Goal: Task Accomplishment & Management: Manage account settings

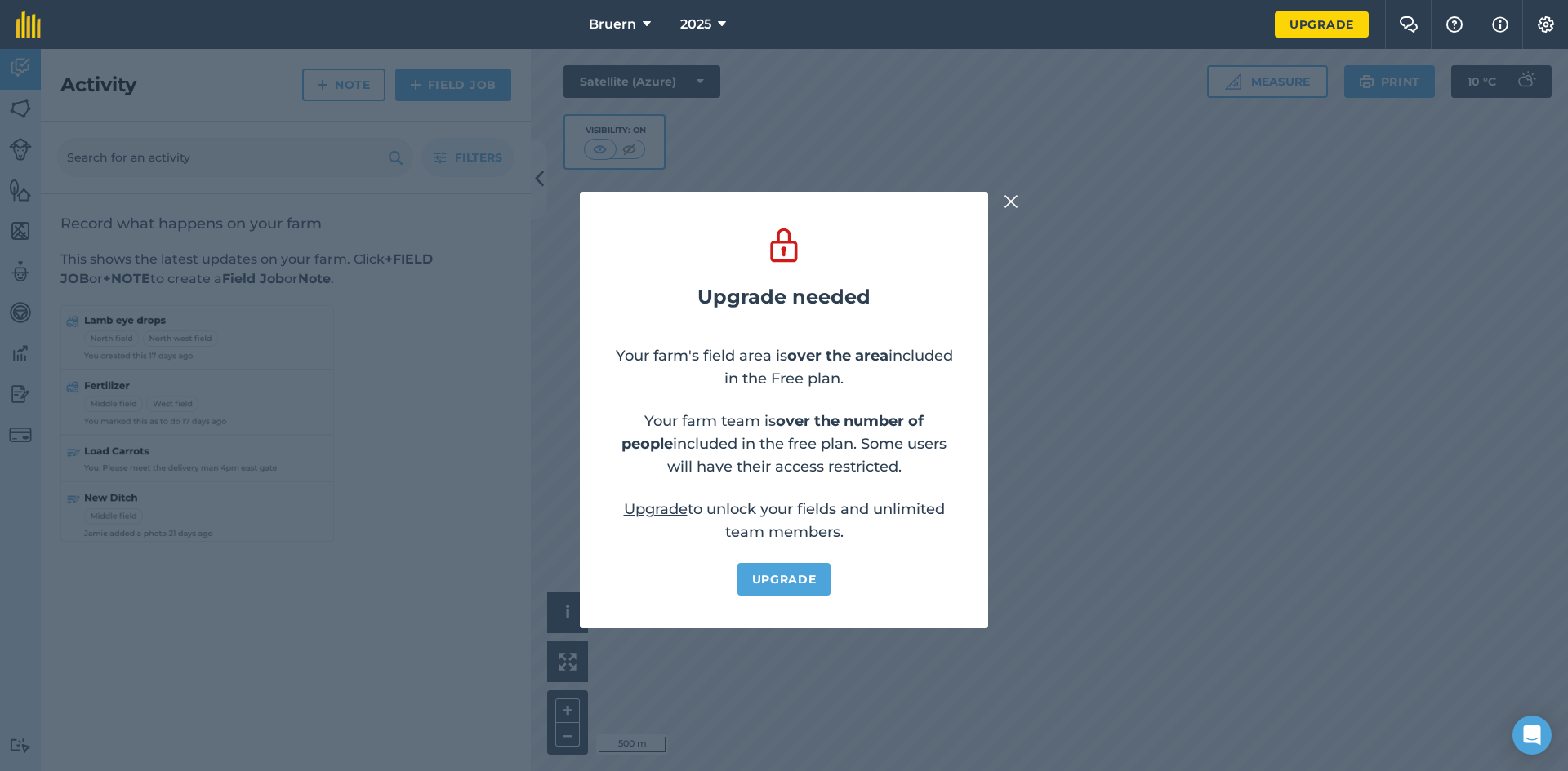
click at [1013, 200] on img at bounding box center [1010, 202] width 15 height 20
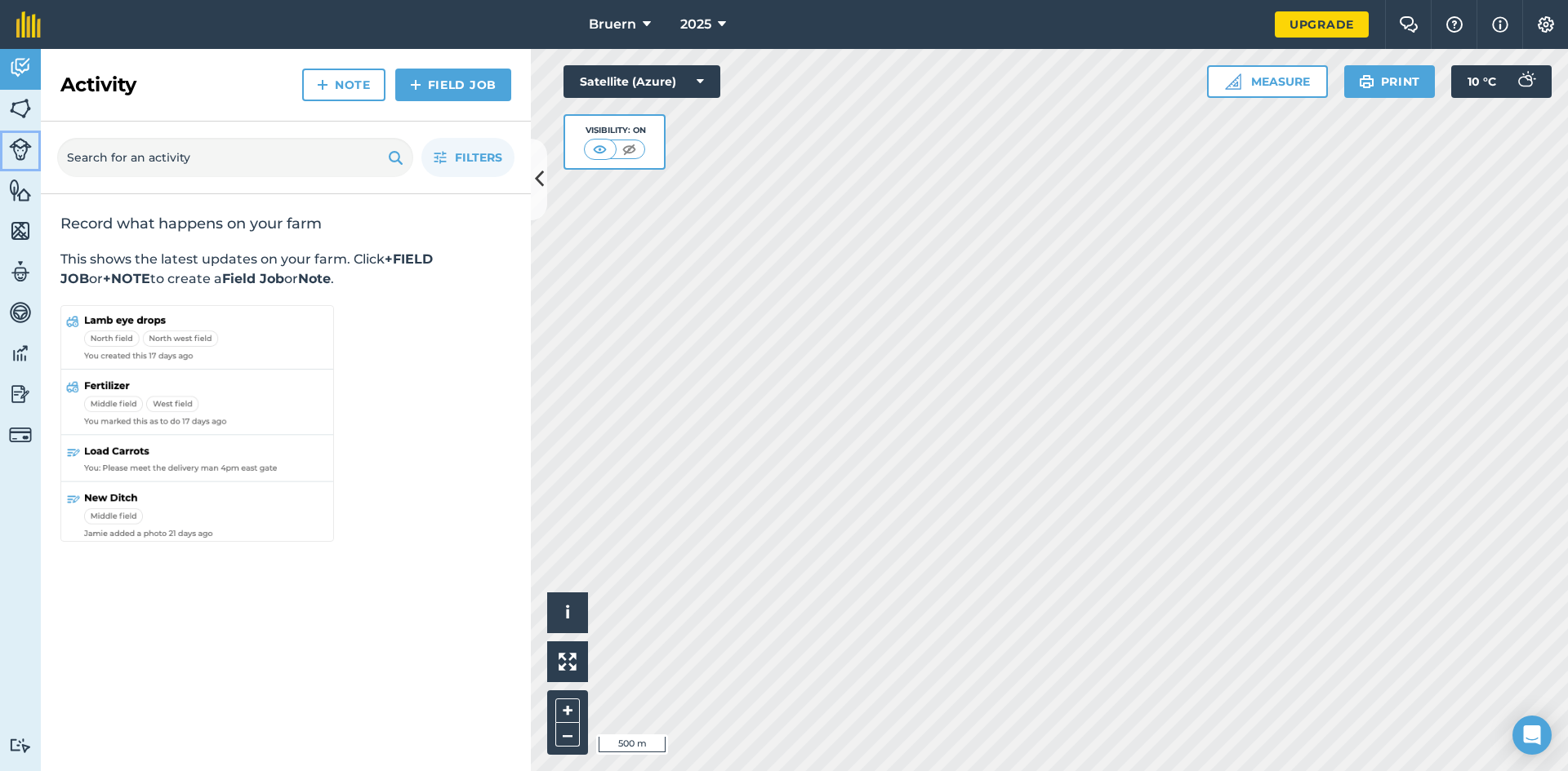
click at [23, 152] on img at bounding box center [20, 149] width 23 height 22
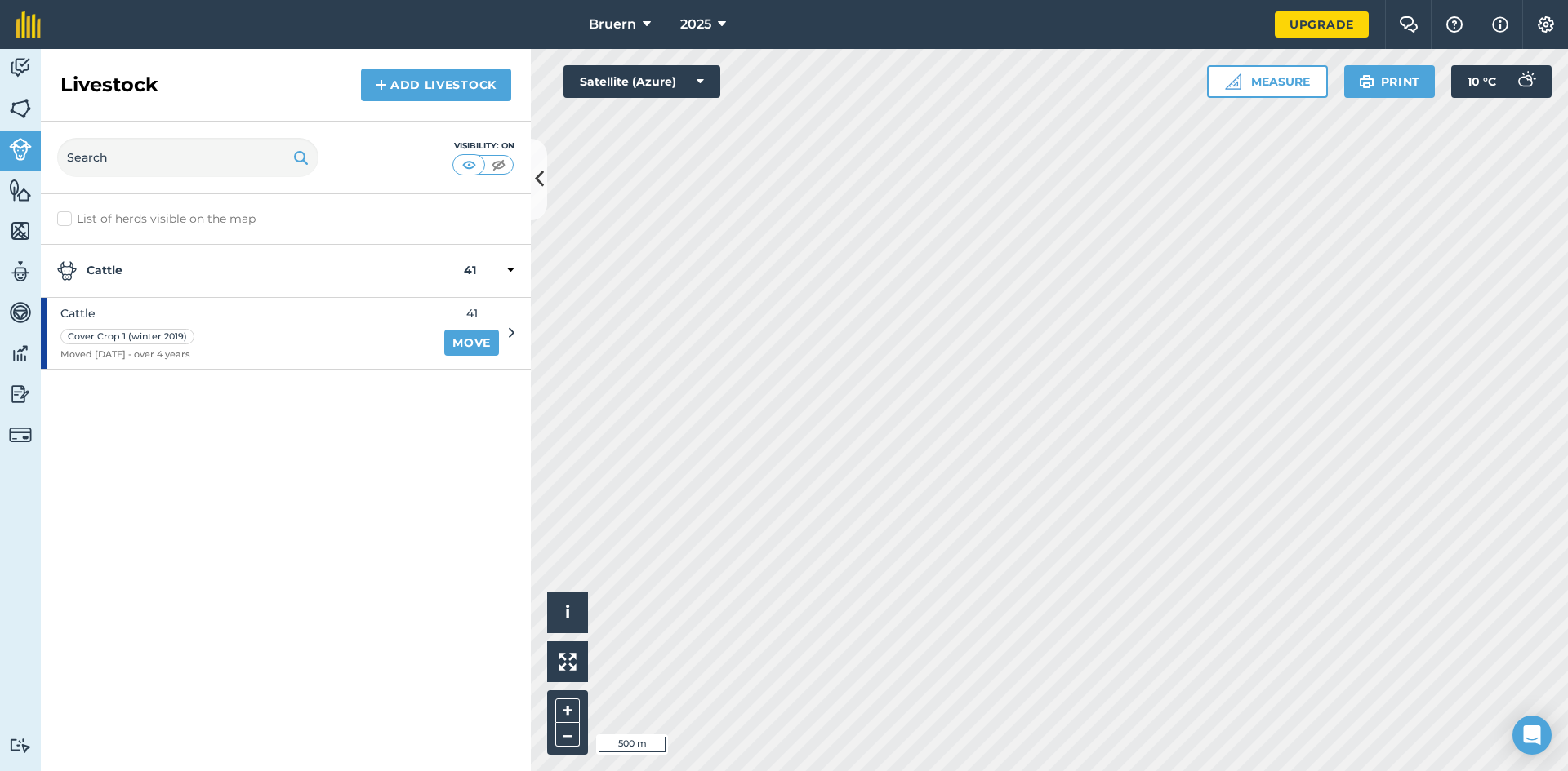
click at [321, 251] on div "Cattle 41" at bounding box center [286, 271] width 490 height 53
click at [321, 266] on strong "Cattle" at bounding box center [261, 271] width 407 height 20
click at [333, 326] on div "Cattle Cover Crop 1 (winter 2019) Moved [DATE] - over 4 years" at bounding box center [237, 333] width 394 height 71
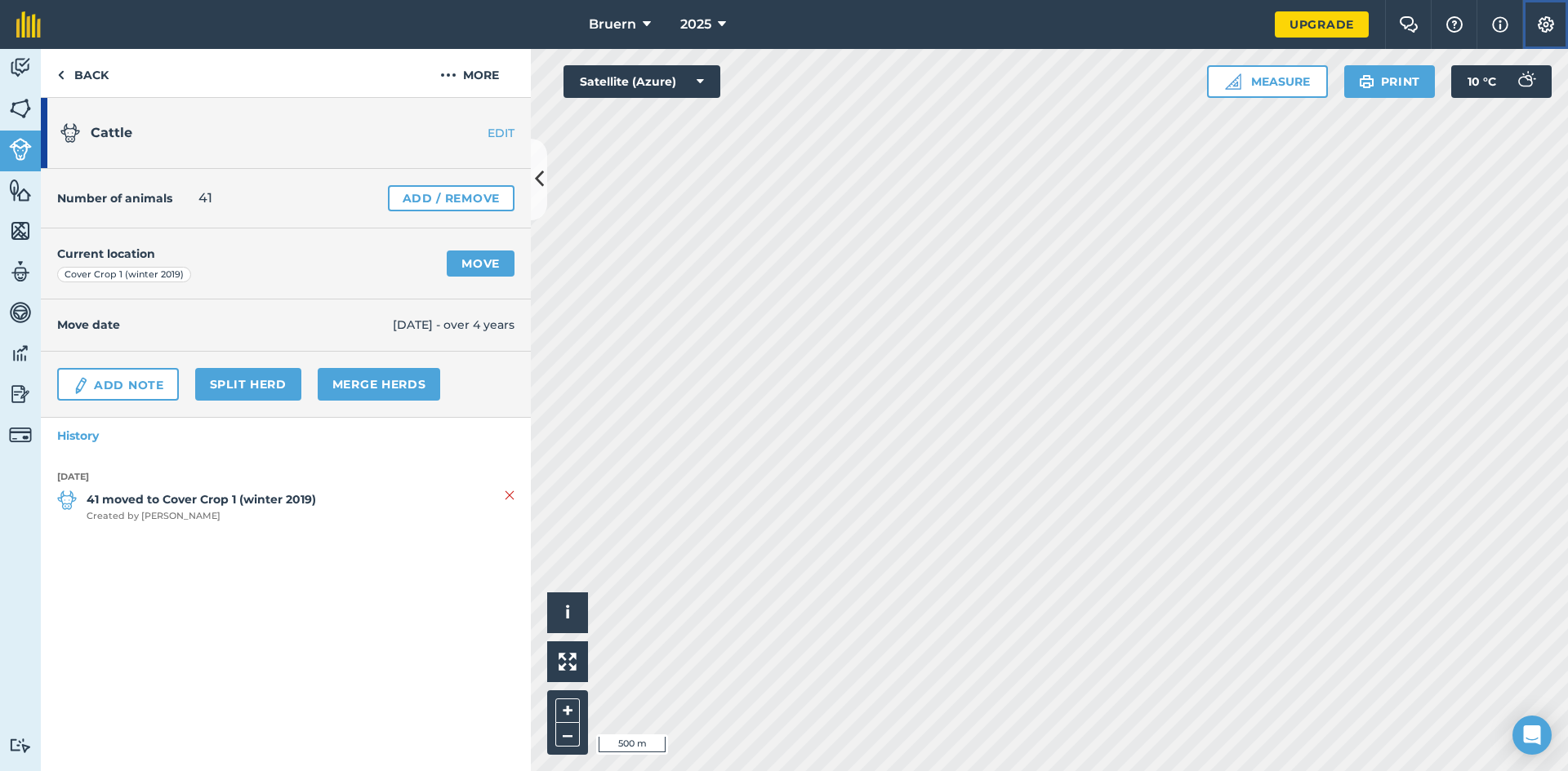
click at [1537, 22] on img at bounding box center [1545, 24] width 20 height 16
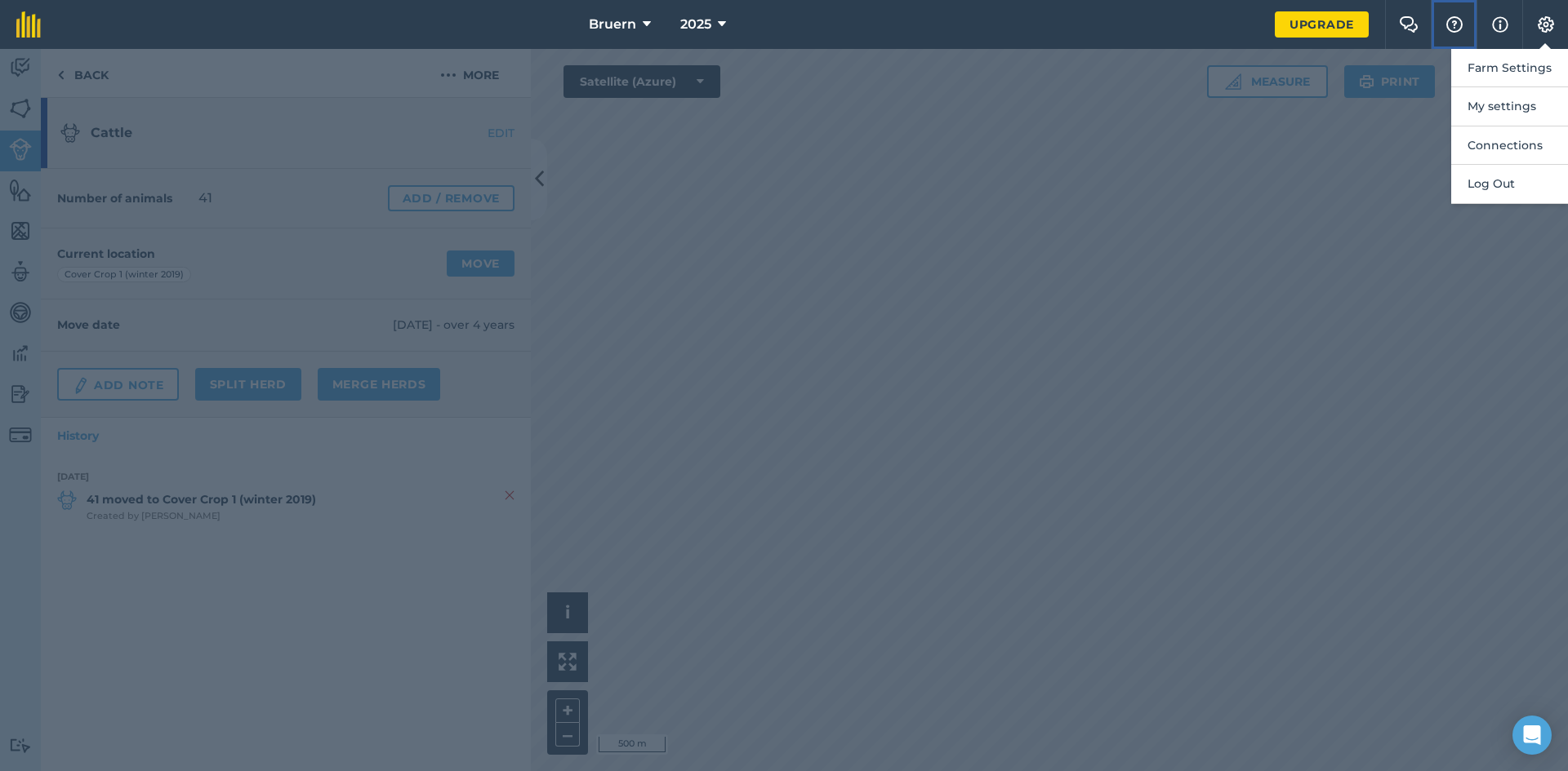
click at [1451, 28] on img at bounding box center [1454, 24] width 20 height 16
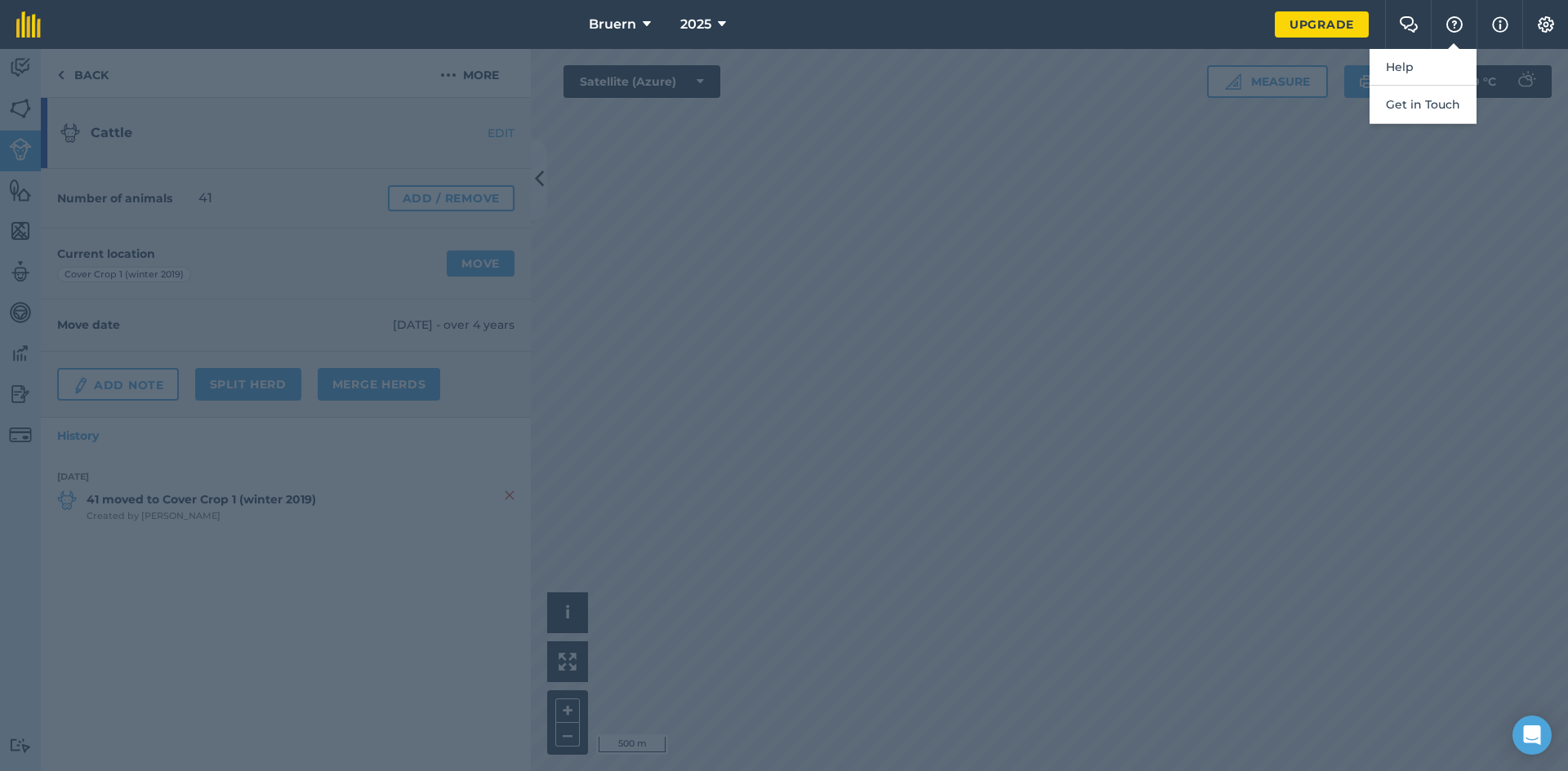
click at [1302, 191] on div at bounding box center [784, 410] width 1568 height 723
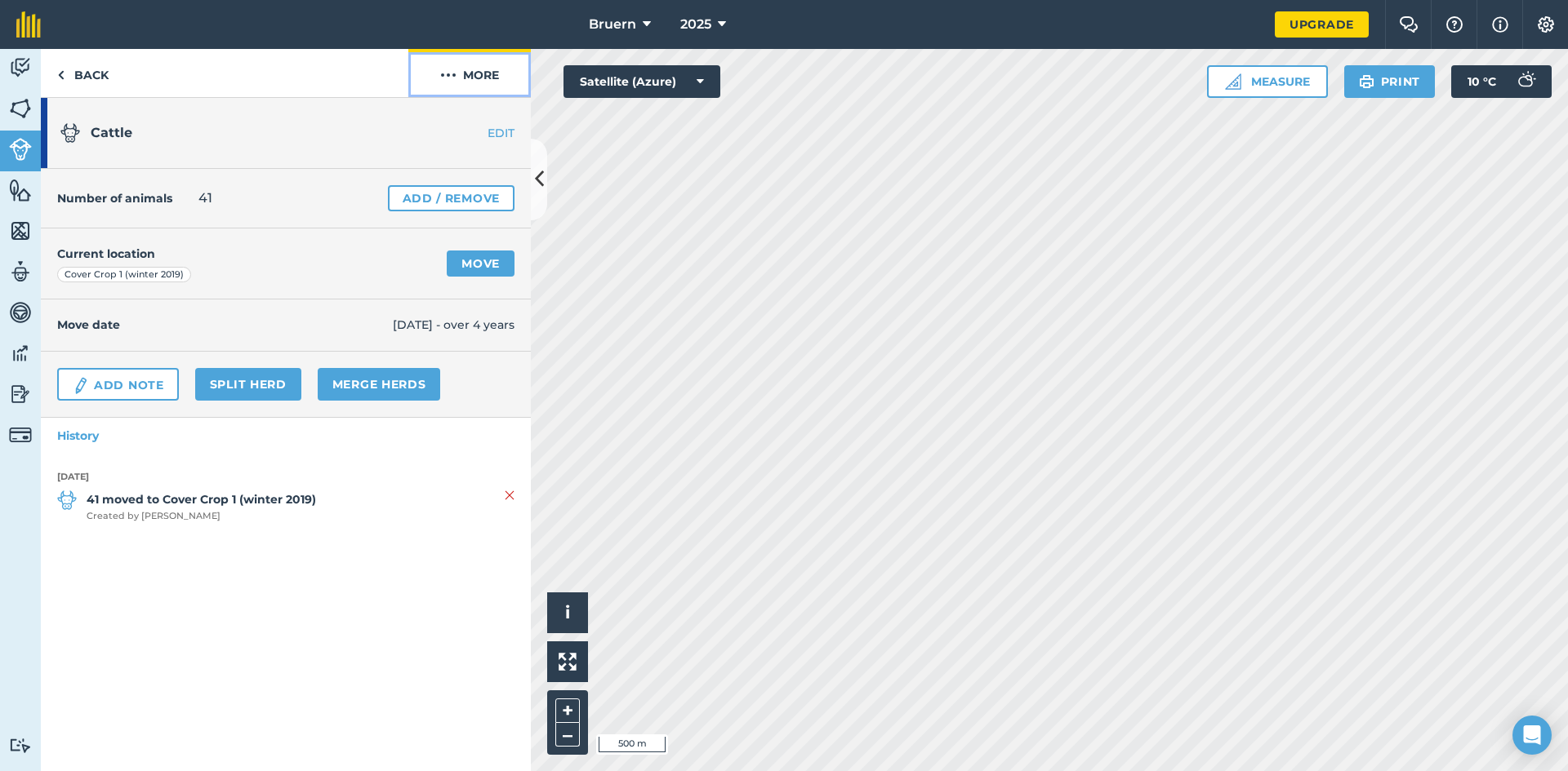
click at [448, 74] on img at bounding box center [448, 74] width 16 height 20
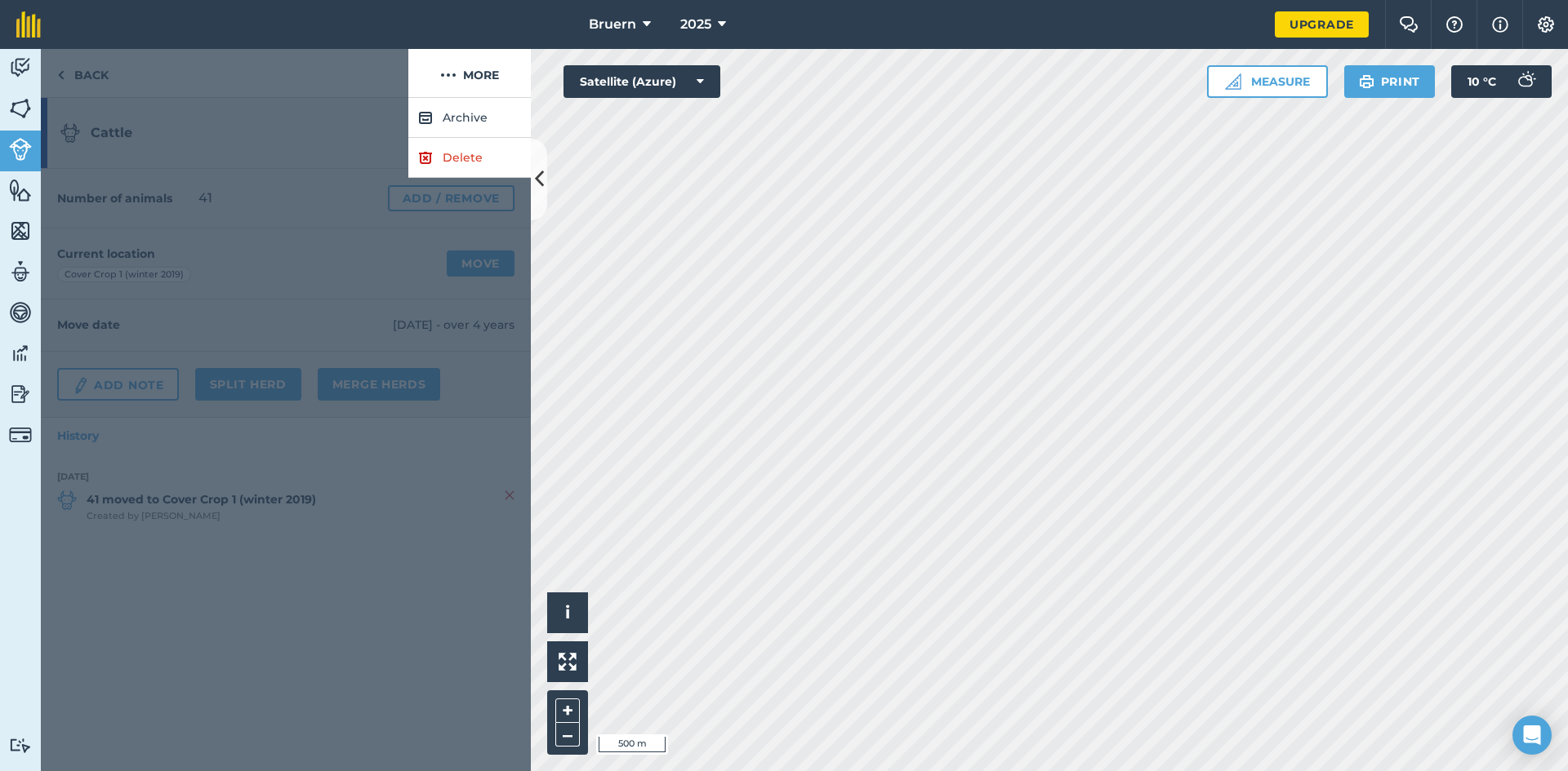
click at [372, 65] on div at bounding box center [224, 74] width 367 height 49
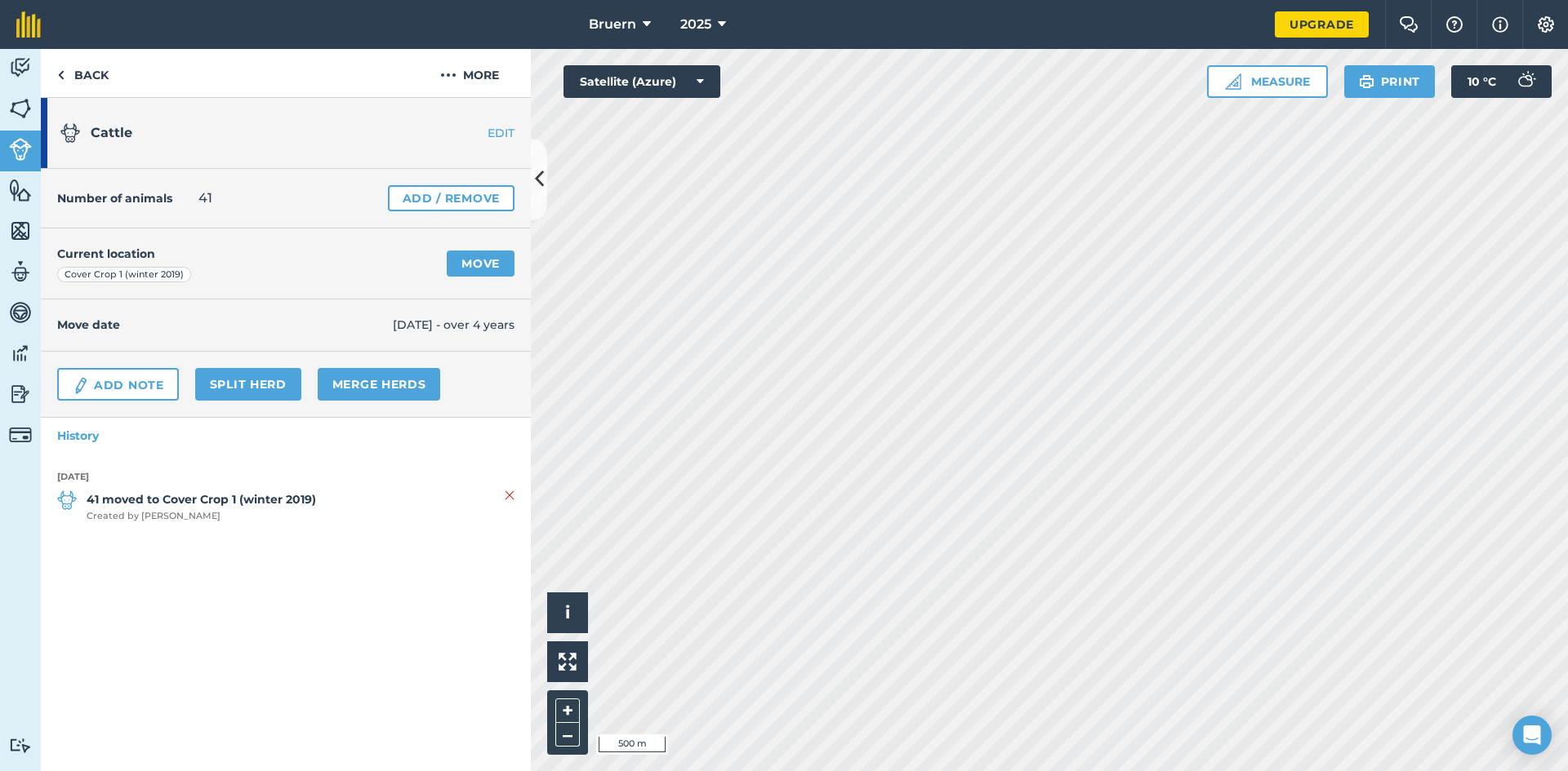
click at [197, 119] on h1 "Cattle" at bounding box center [244, 133] width 367 height 53
click at [492, 131] on link "EDIT" at bounding box center [479, 132] width 103 height 16
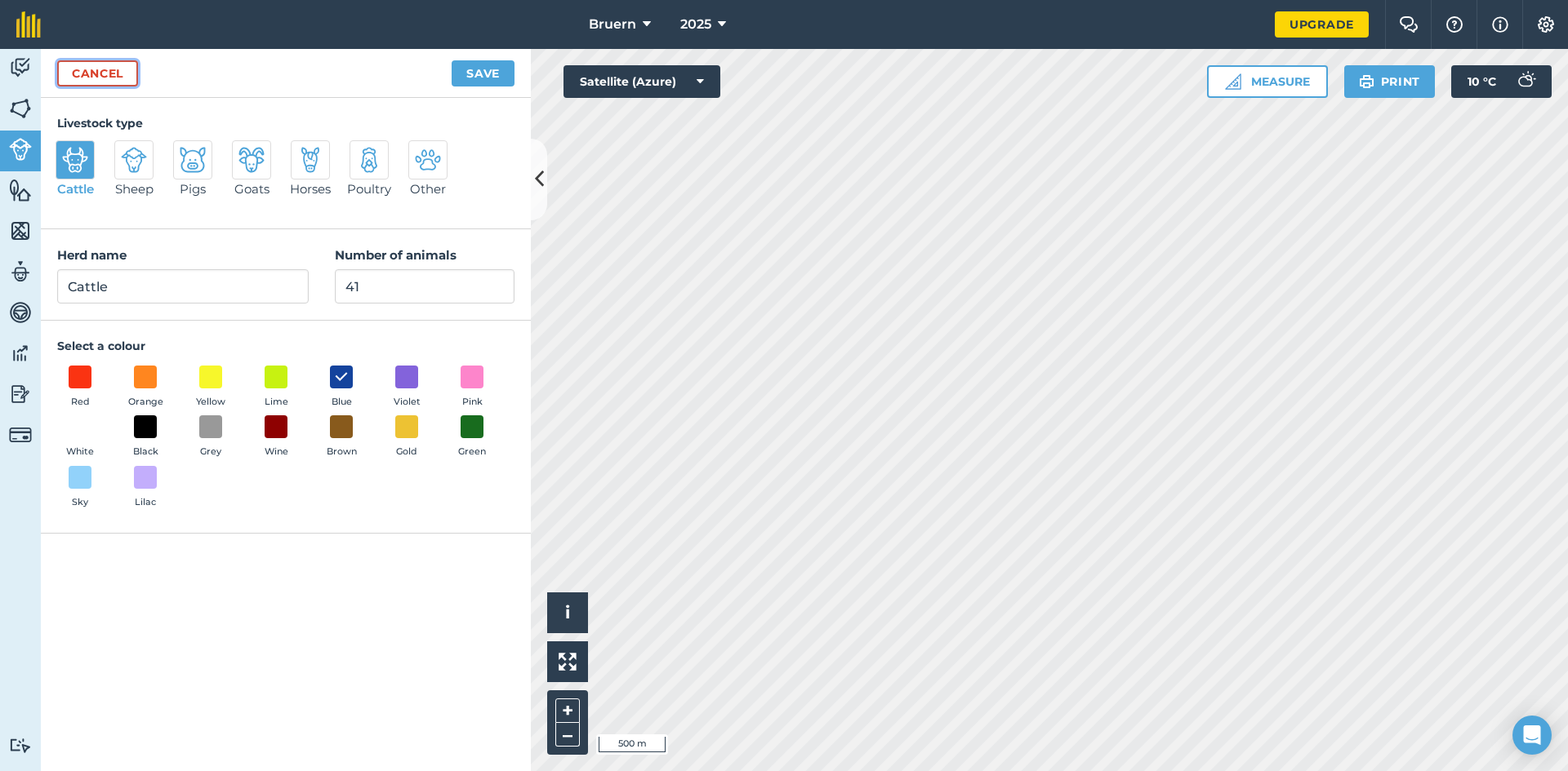
click at [133, 75] on link "Cancel" at bounding box center [97, 74] width 81 height 26
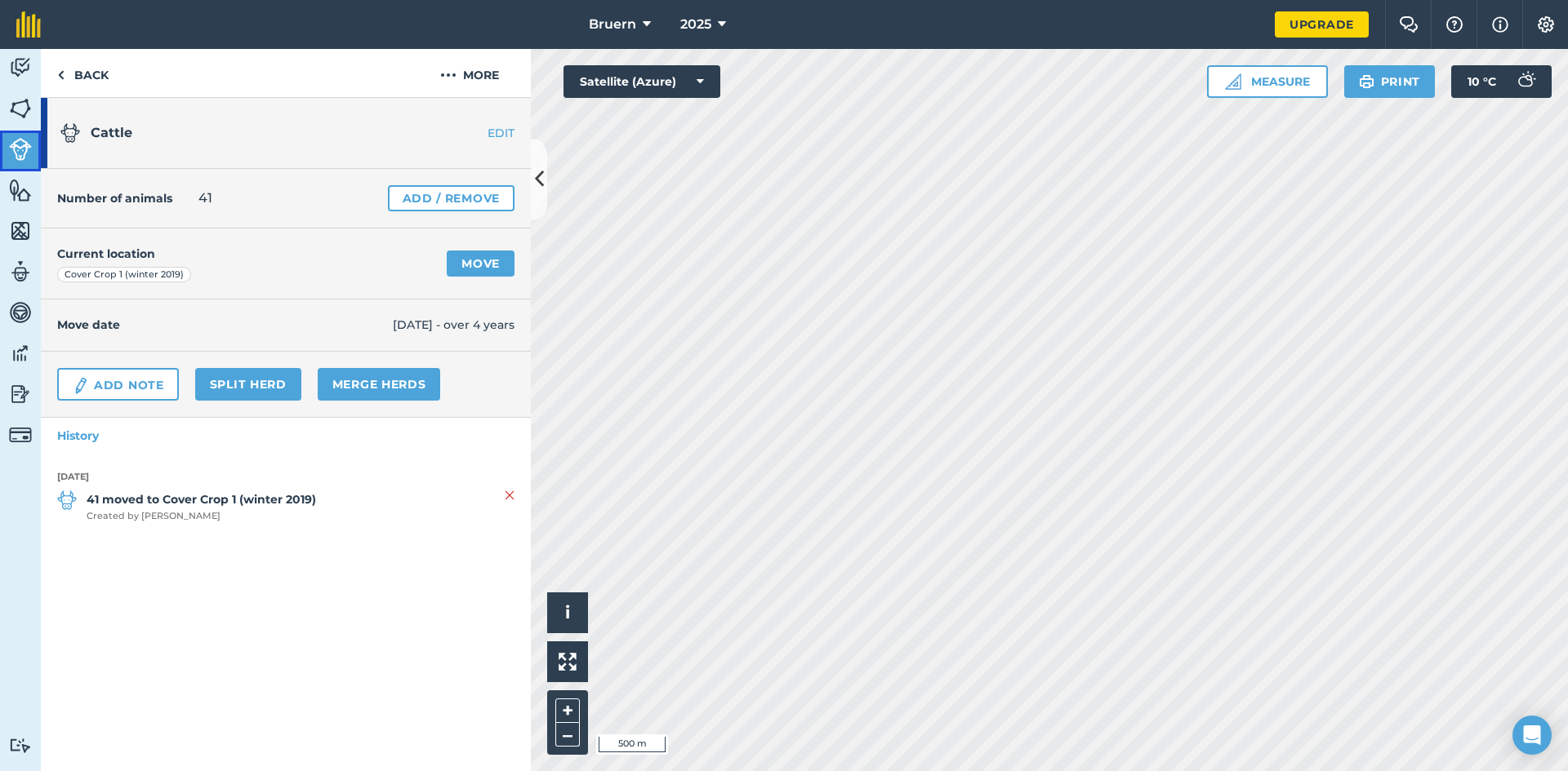
click at [22, 146] on img at bounding box center [20, 149] width 23 height 22
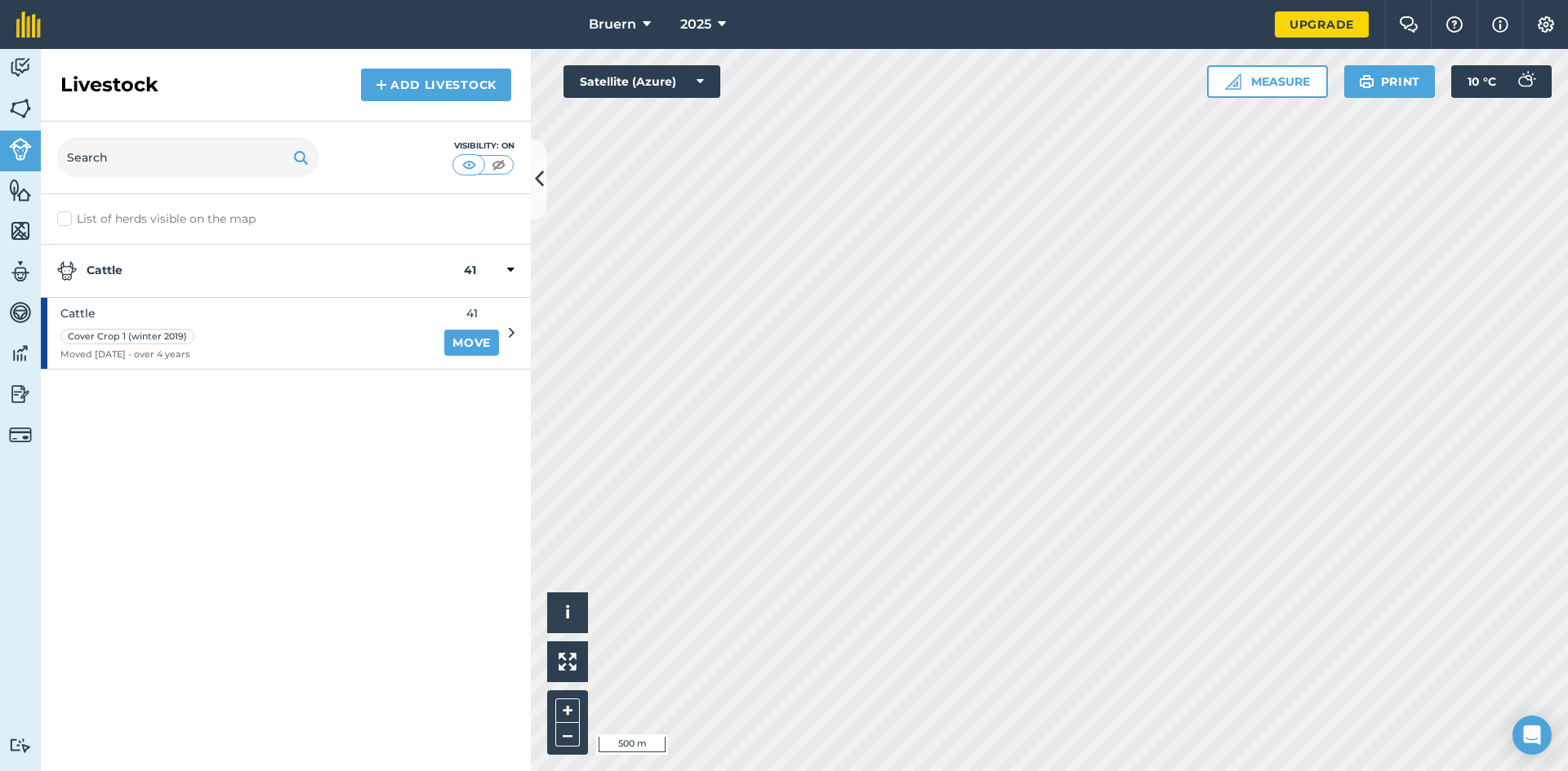
click at [510, 273] on icon at bounding box center [511, 270] width 7 height 15
click at [510, 270] on icon at bounding box center [512, 270] width 4 height 15
click at [131, 266] on strong "Cattle" at bounding box center [261, 271] width 407 height 20
click at [1481, 19] on button "Info" at bounding box center [1499, 24] width 46 height 49
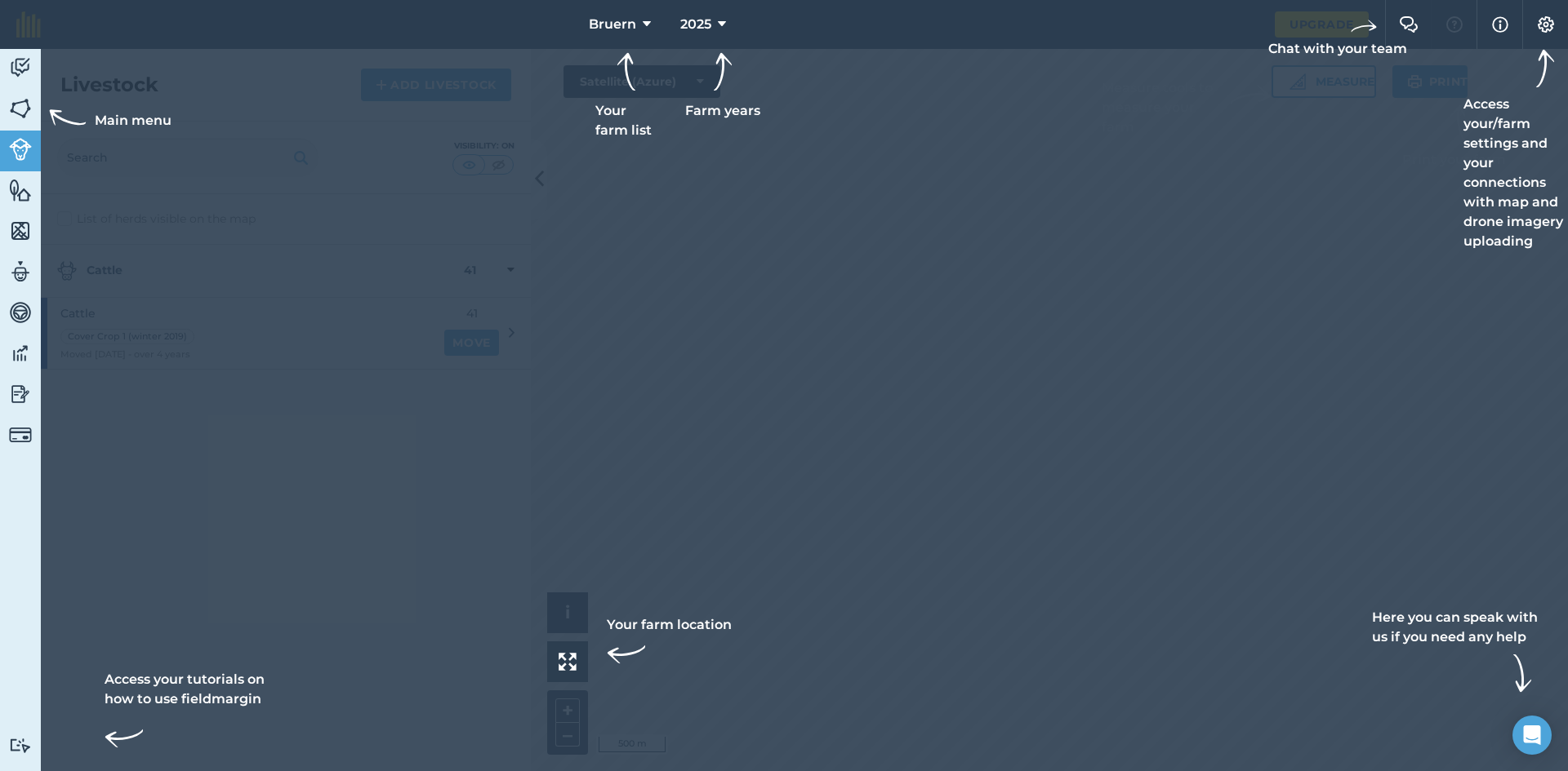
click at [1334, 228] on div at bounding box center [784, 385] width 1568 height 771
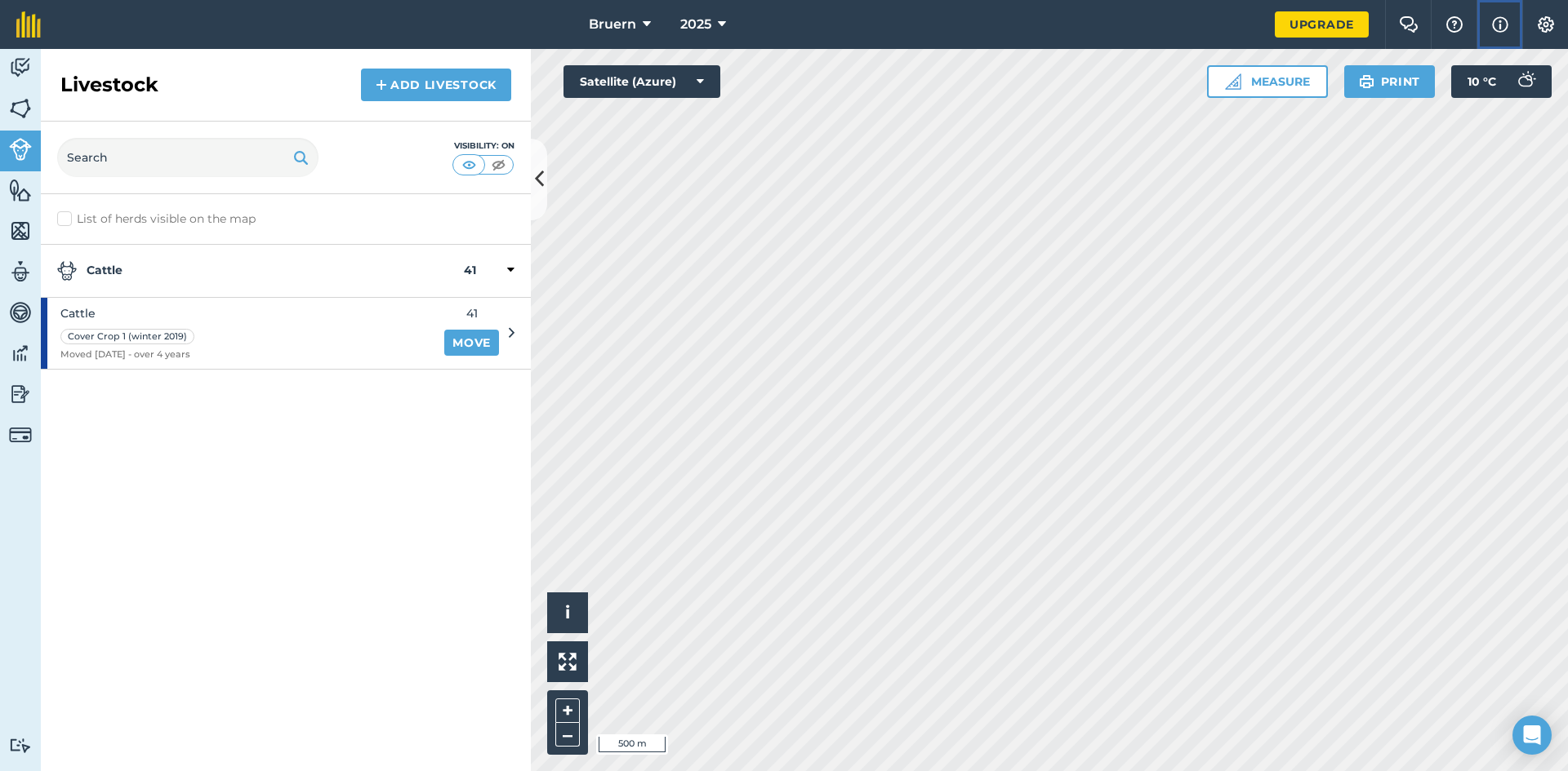
click at [1503, 22] on img at bounding box center [1500, 24] width 16 height 20
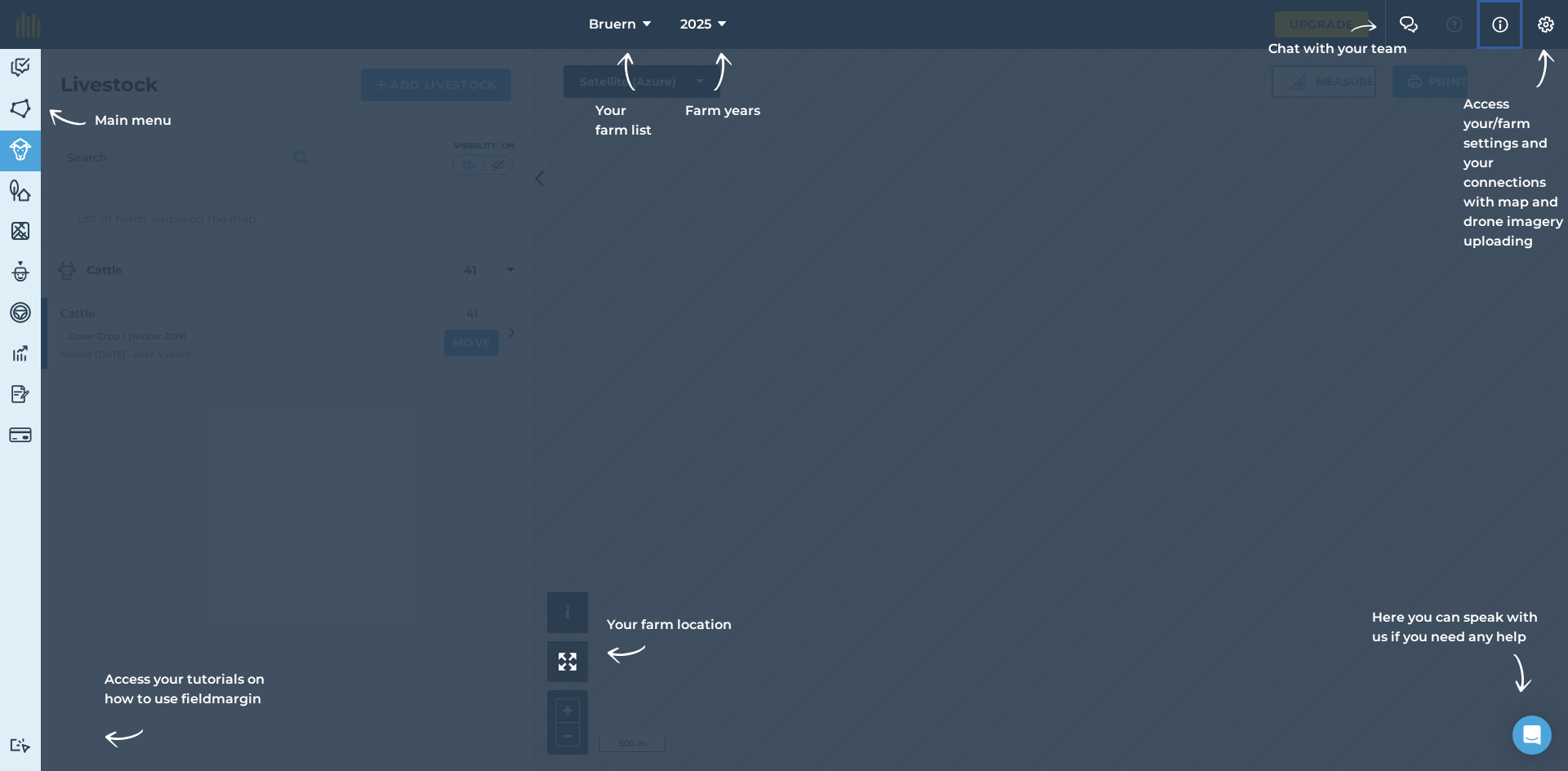
click at [1503, 22] on img at bounding box center [1500, 24] width 16 height 20
drag, startPoint x: 1461, startPoint y: 26, endPoint x: 1461, endPoint y: 38, distance: 12.0
click at [1461, 27] on div at bounding box center [784, 24] width 1568 height 49
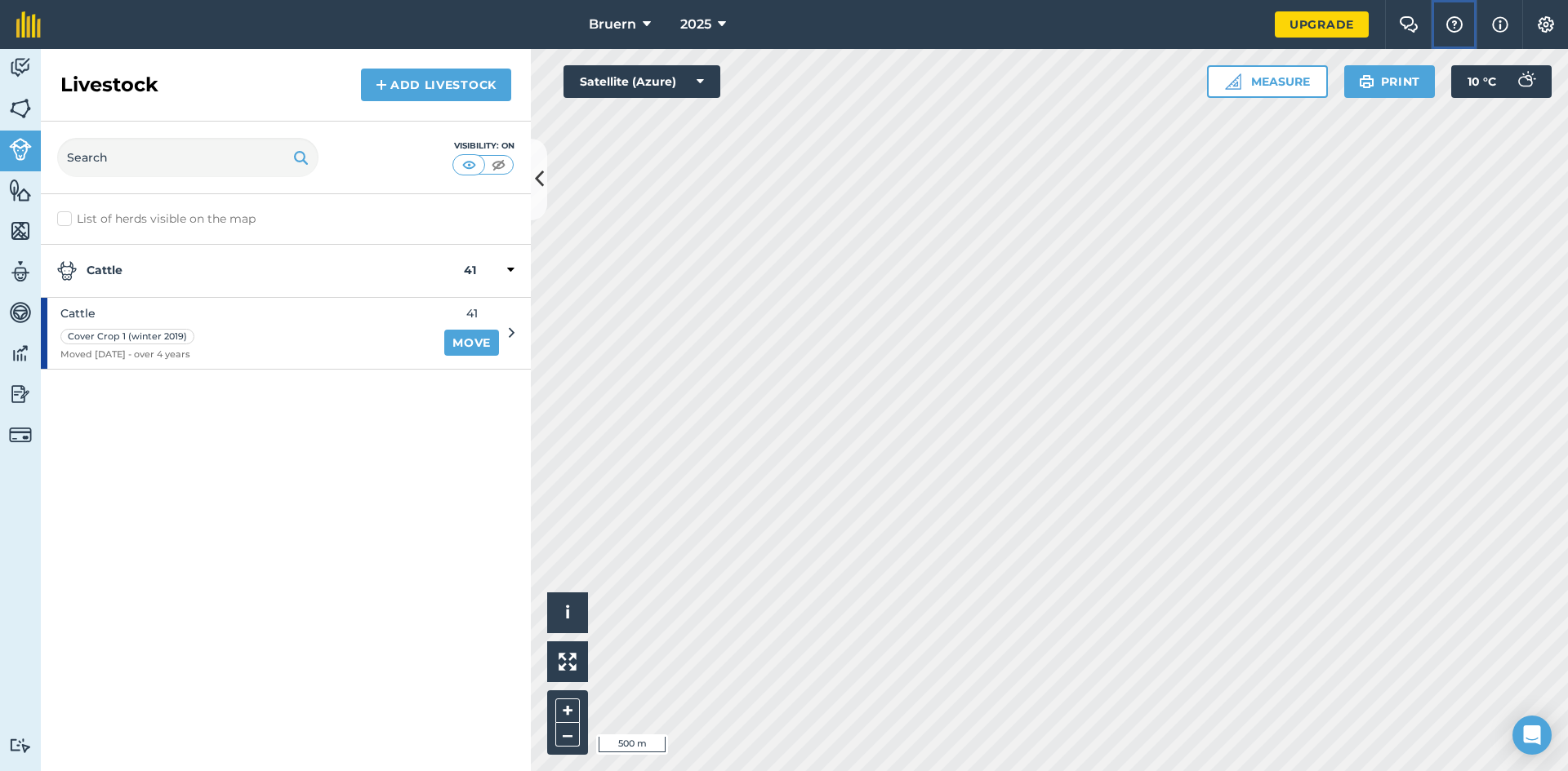
click at [1444, 31] on img at bounding box center [1454, 24] width 20 height 16
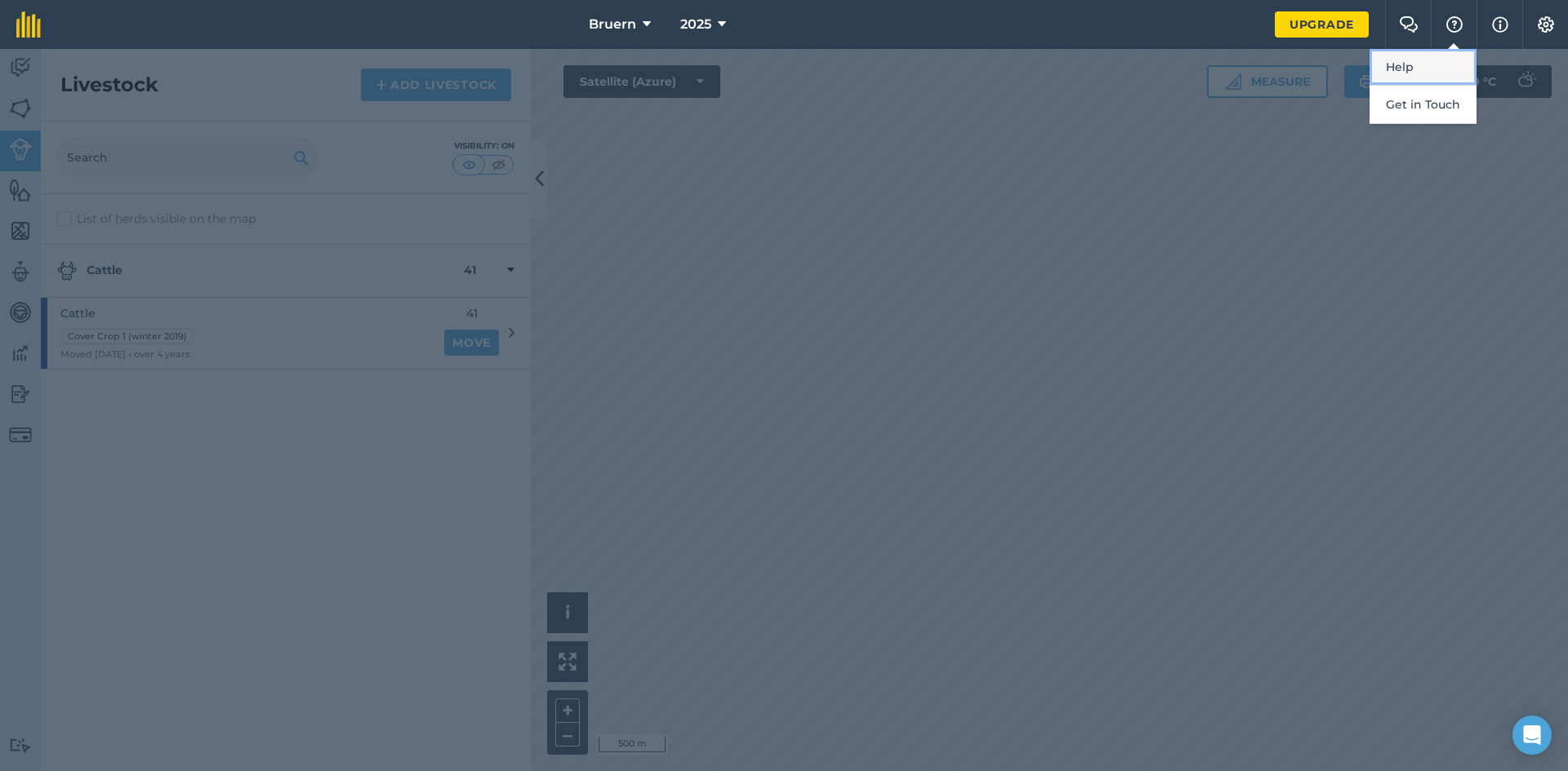
click at [1423, 55] on link "Help" at bounding box center [1423, 67] width 107 height 36
click at [197, 354] on div at bounding box center [784, 410] width 1568 height 723
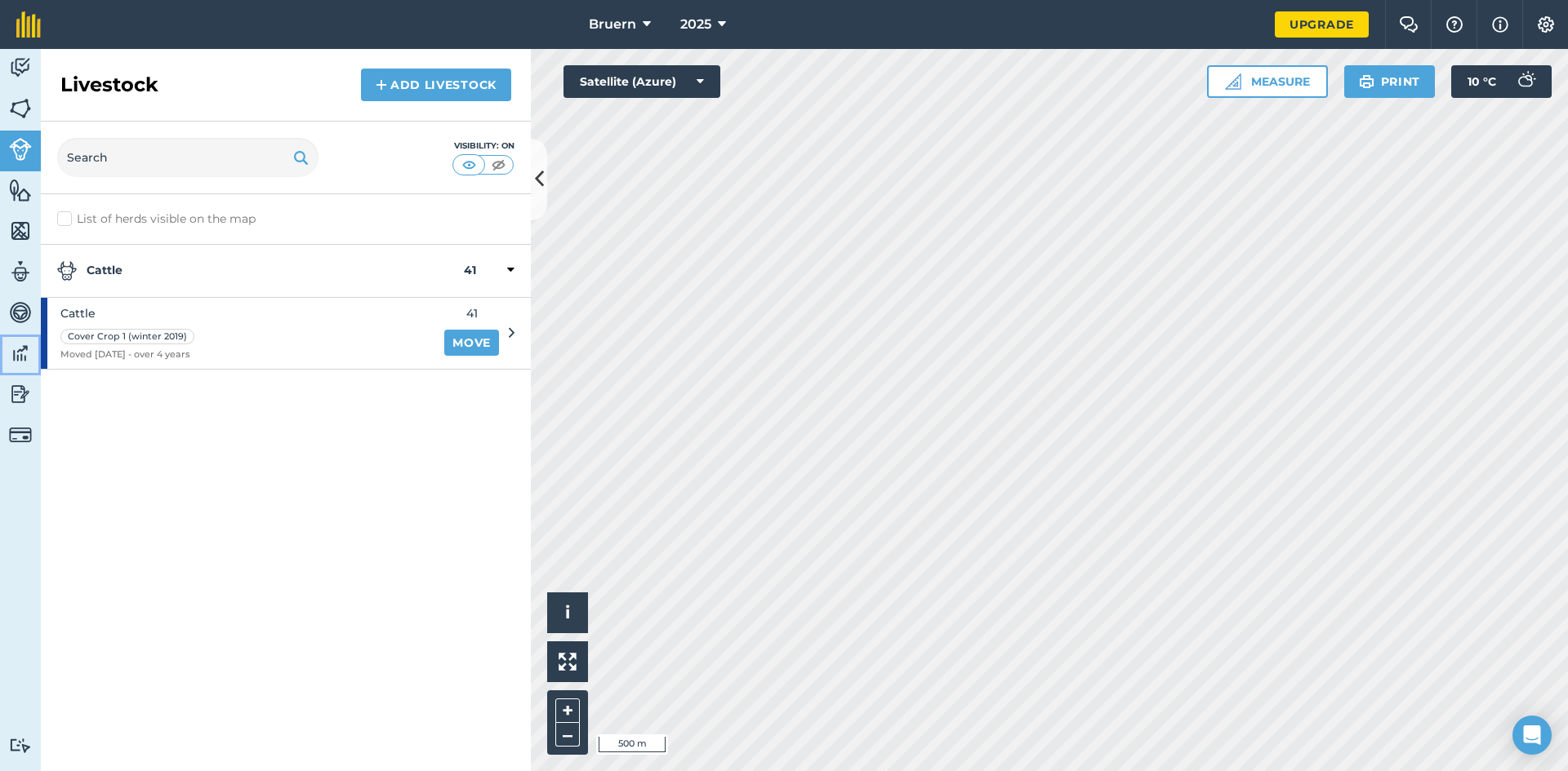
click at [14, 353] on img at bounding box center [20, 353] width 23 height 24
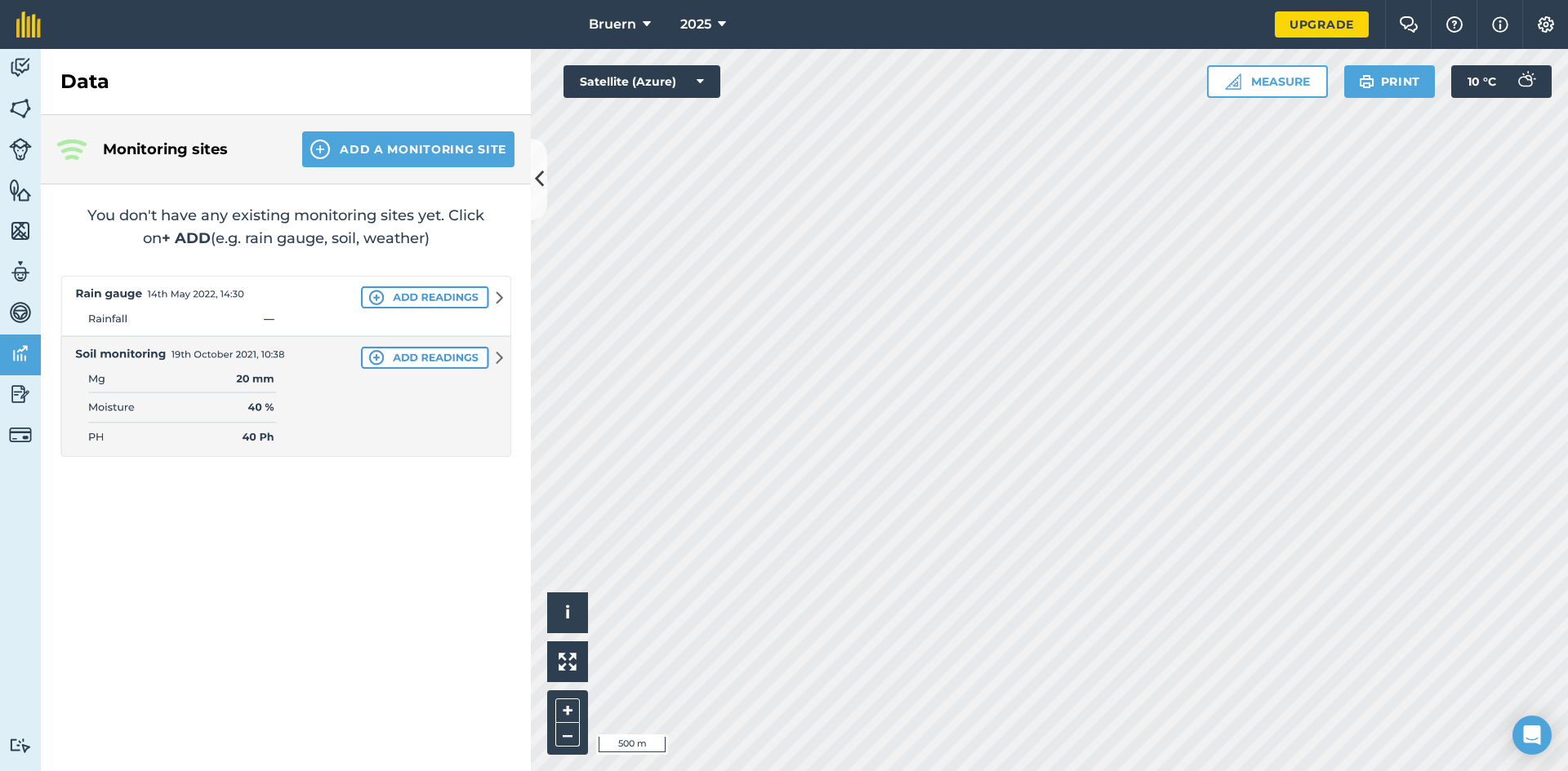
click at [40, 388] on div "Activity Fields Livestock Features Maps Team Vehicles Data Reporting Billing Tu…" at bounding box center [784, 410] width 1568 height 723
click at [29, 392] on img at bounding box center [20, 394] width 23 height 24
